Goal: Transaction & Acquisition: Purchase product/service

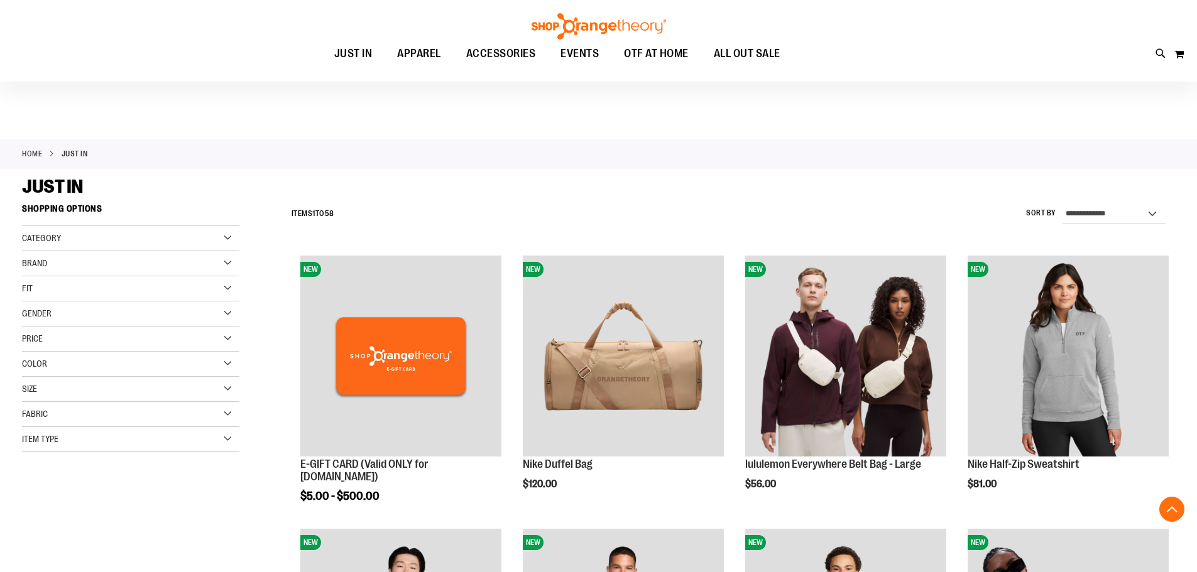
scroll to position [293, 0]
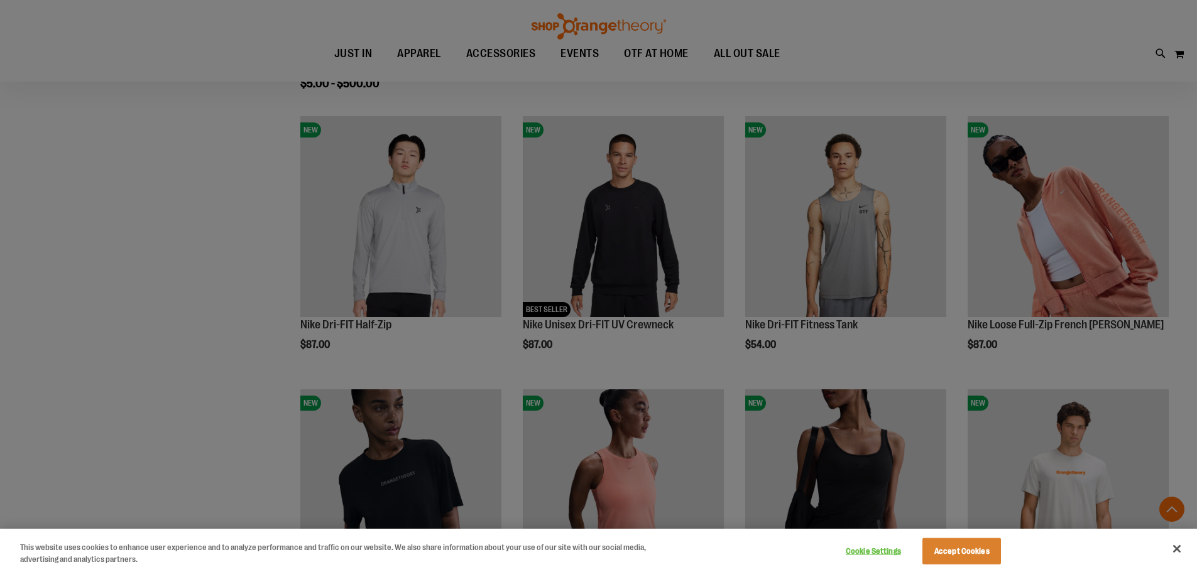
scroll to position [439, 0]
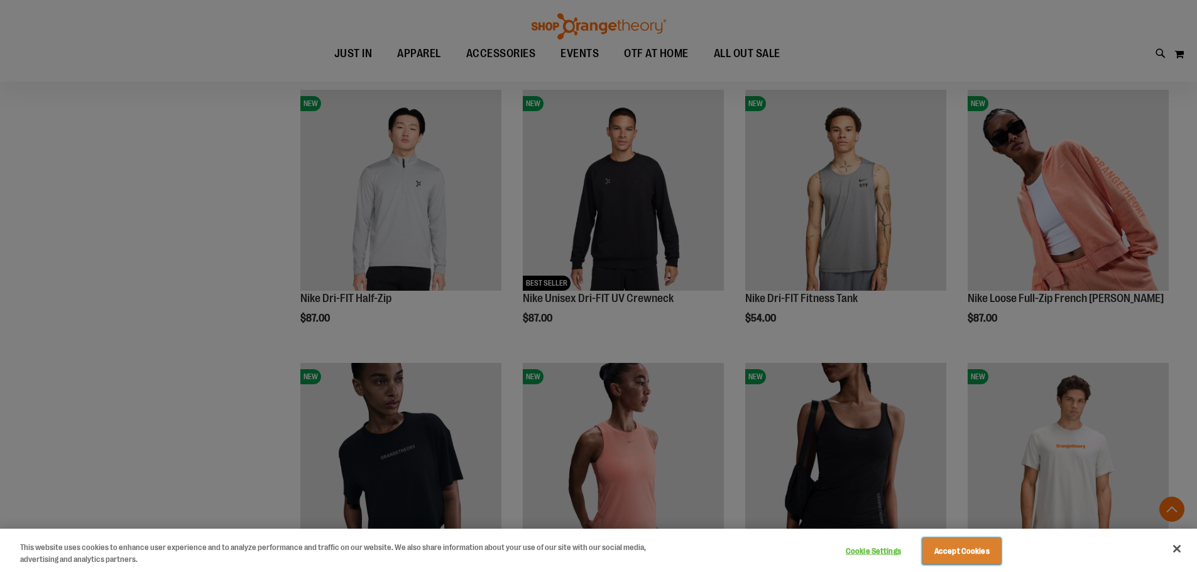
click at [970, 553] on button "Accept Cookies" at bounding box center [961, 551] width 79 height 26
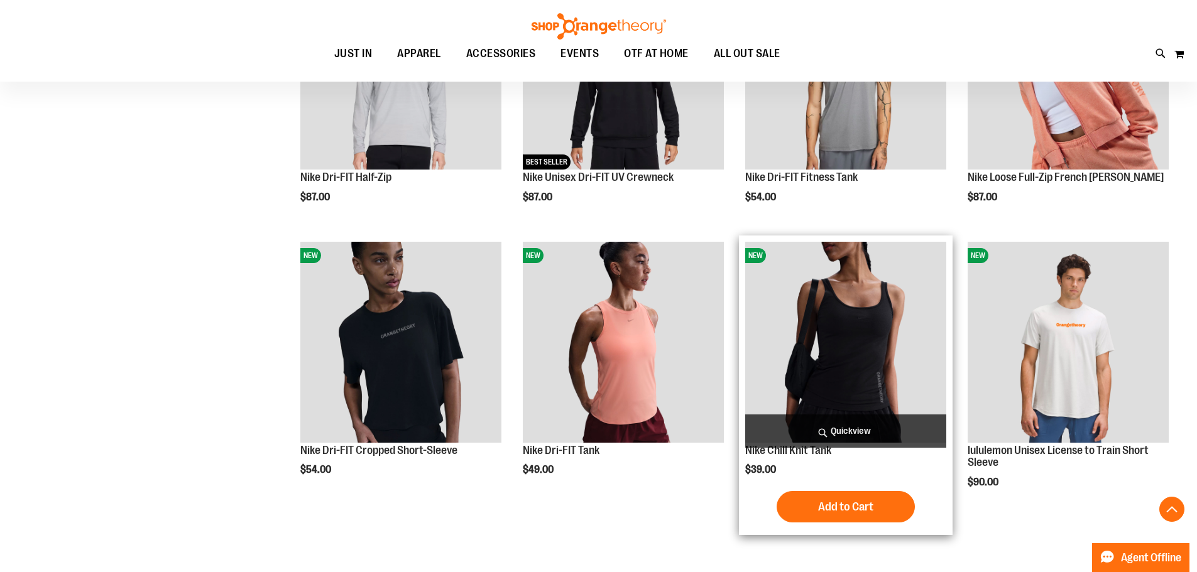
scroll to position [585, 0]
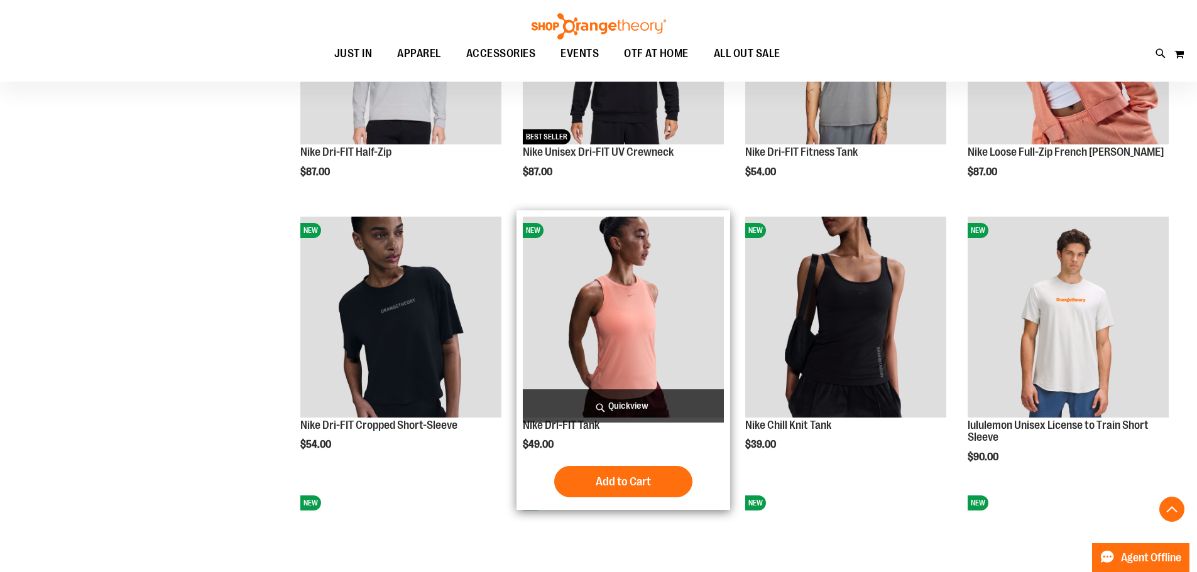
click at [645, 344] on img "product" at bounding box center [623, 317] width 201 height 201
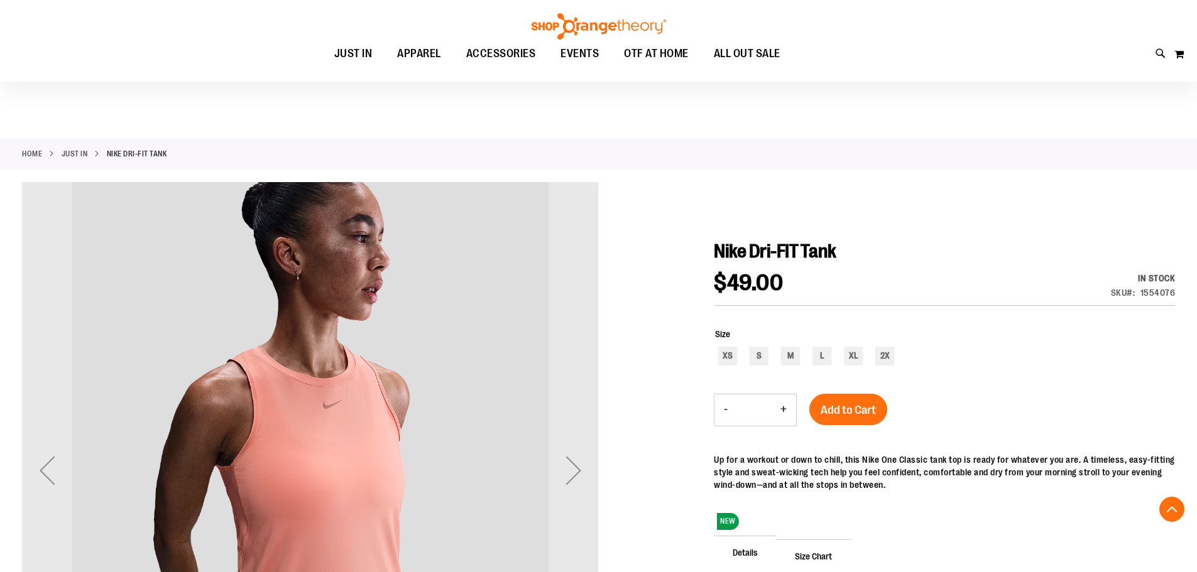
scroll to position [293, 0]
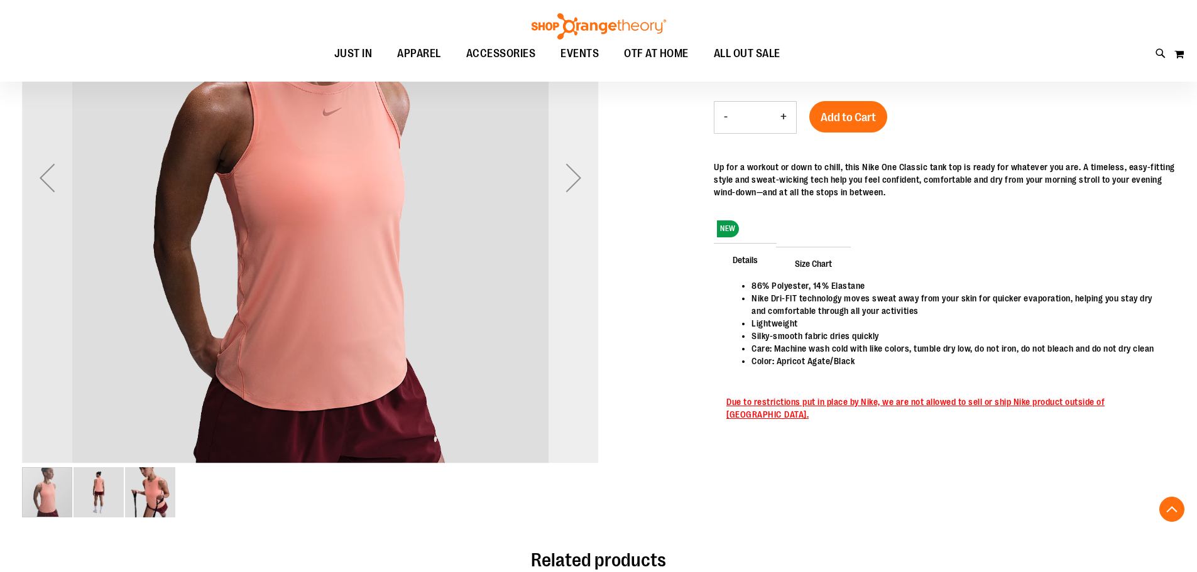
click at [572, 177] on div "Next" at bounding box center [573, 178] width 50 height 50
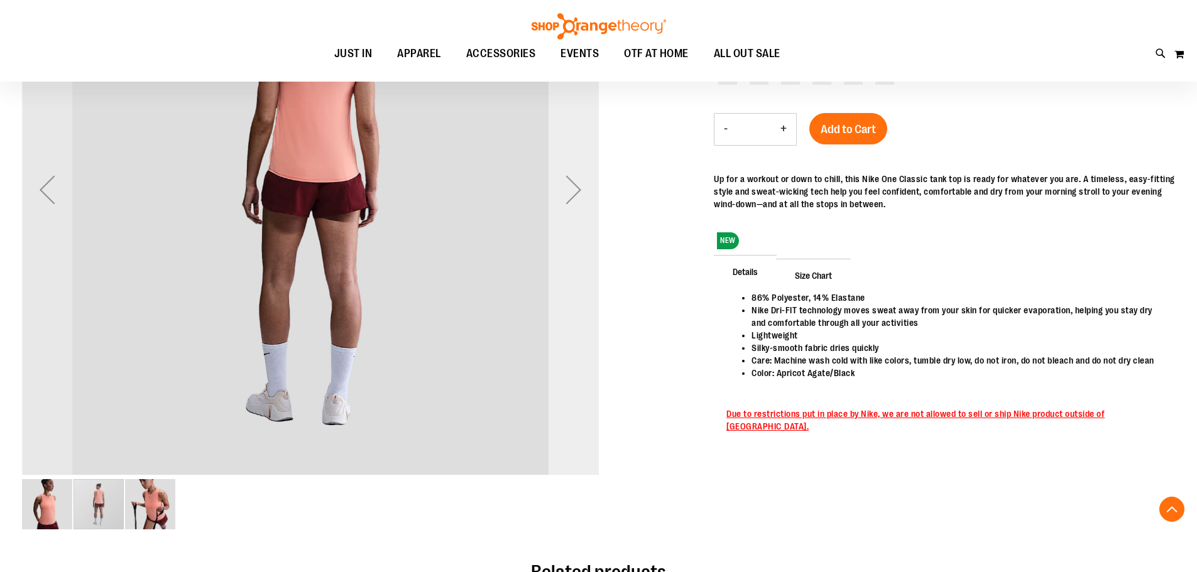
scroll to position [0, 0]
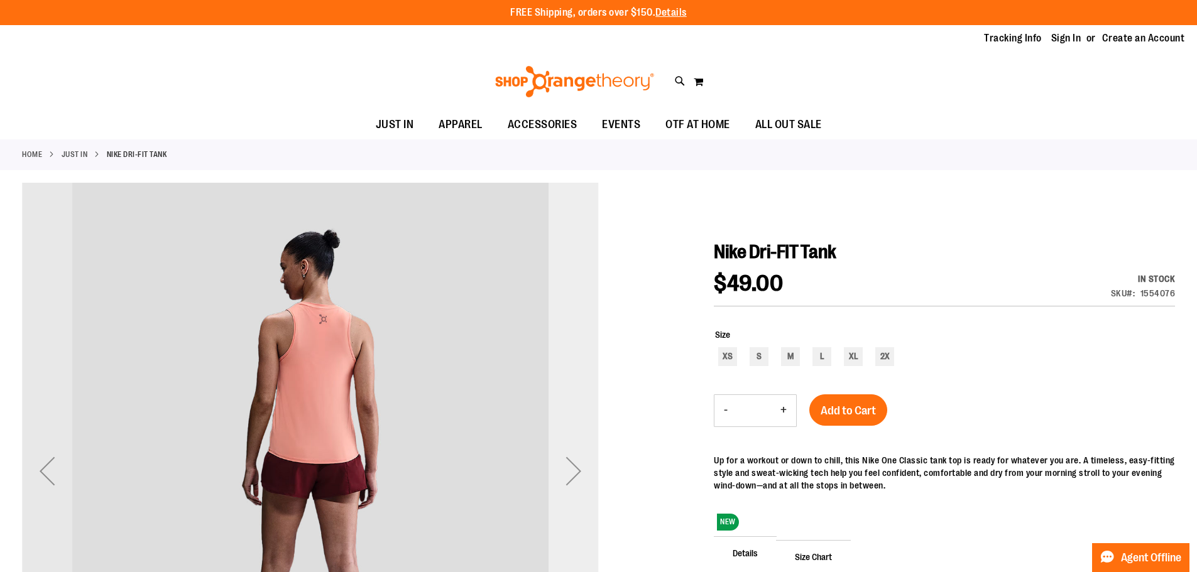
click at [574, 472] on div "Next" at bounding box center [573, 471] width 50 height 50
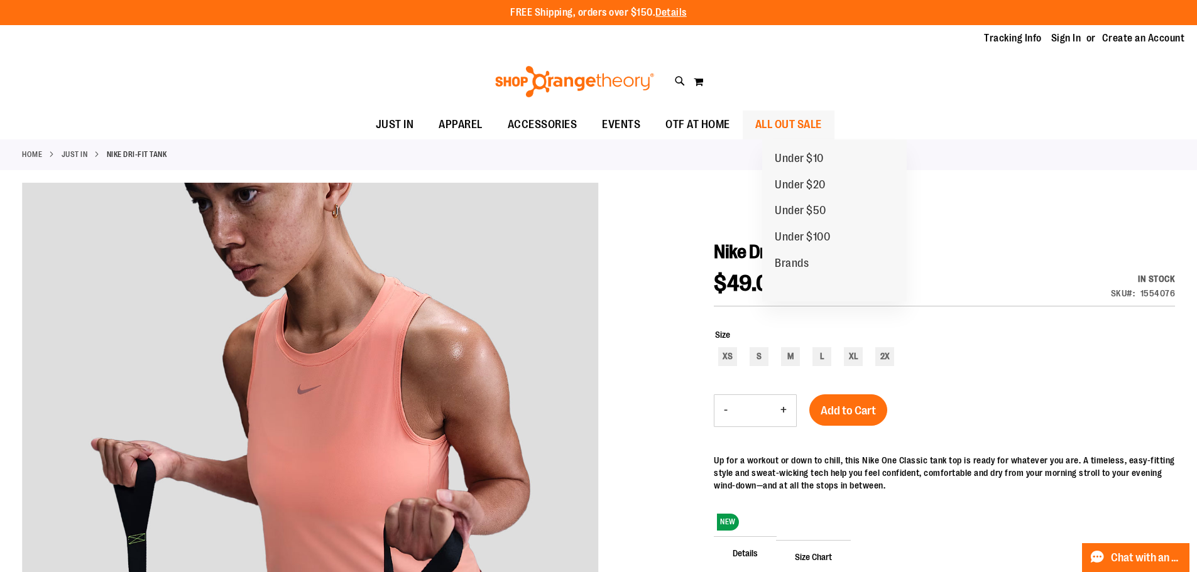
click at [802, 127] on span "ALL OUT SALE" at bounding box center [788, 125] width 67 height 28
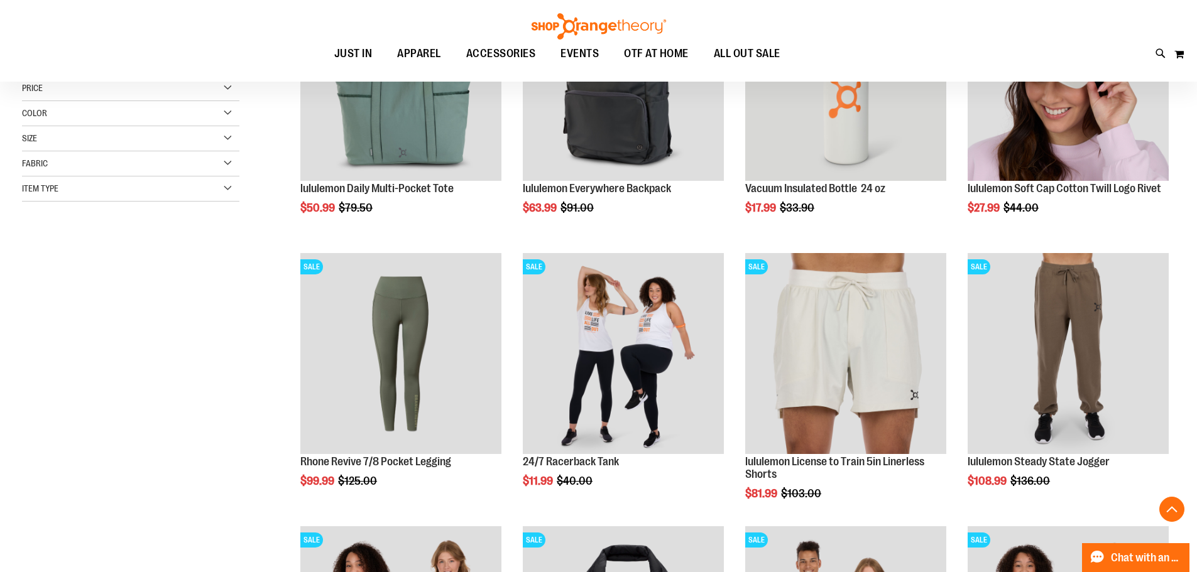
scroll to position [439, 0]
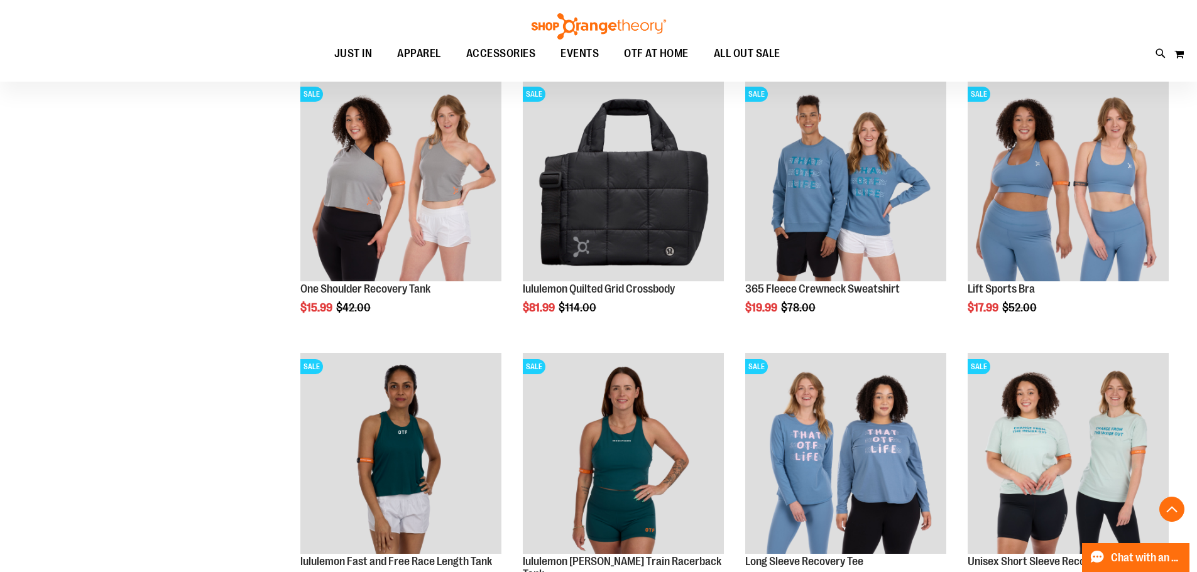
scroll to position [879, 0]
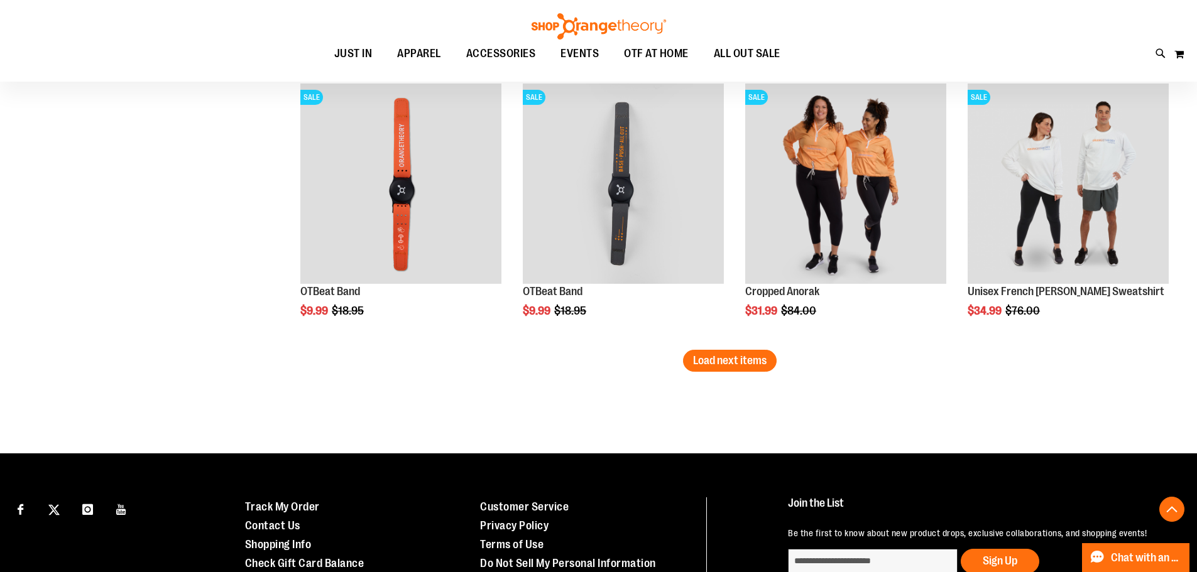
scroll to position [2485, 0]
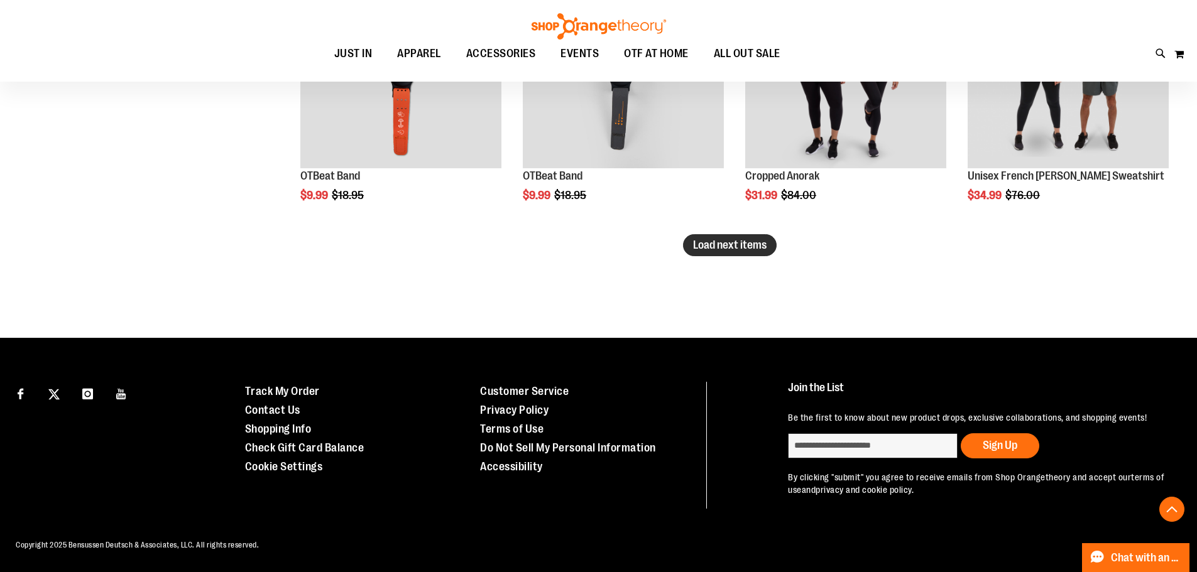
click at [745, 239] on span "Load next items" at bounding box center [729, 245] width 73 height 13
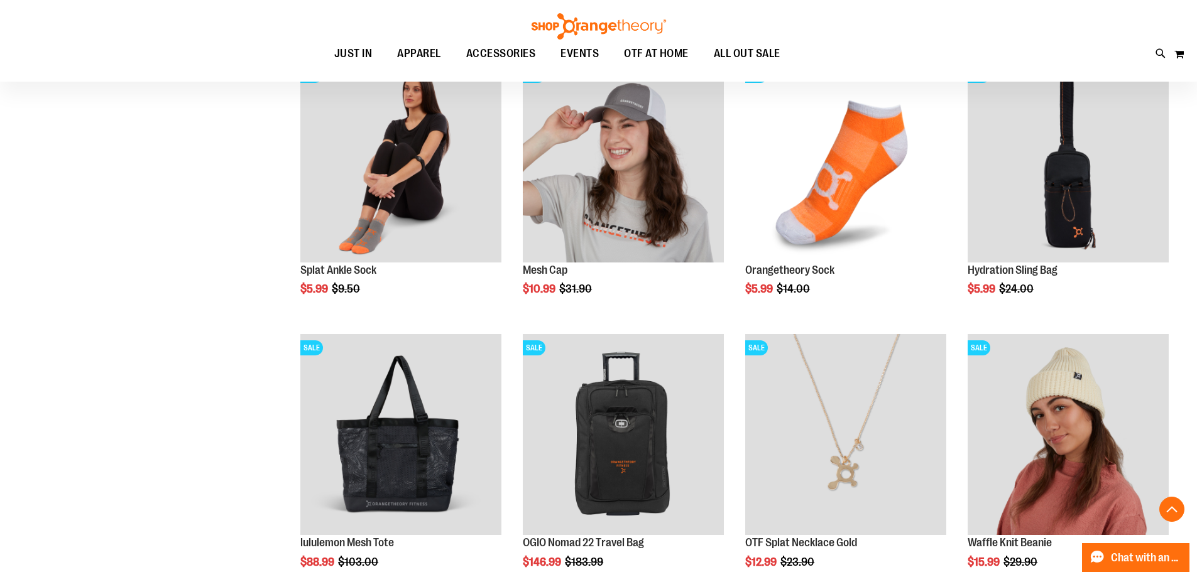
scroll to position [3071, 0]
